Goal: Navigation & Orientation: Find specific page/section

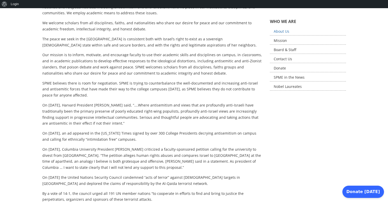
scroll to position [123, 0]
click at [274, 47] on link "Board & Staff" at bounding box center [308, 50] width 76 height 8
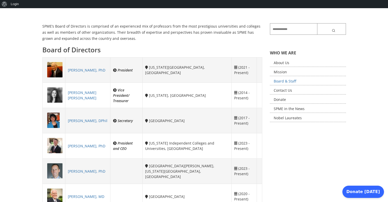
scroll to position [92, 0]
click at [279, 73] on link "Mission" at bounding box center [308, 72] width 76 height 8
